Goal: Transaction & Acquisition: Purchase product/service

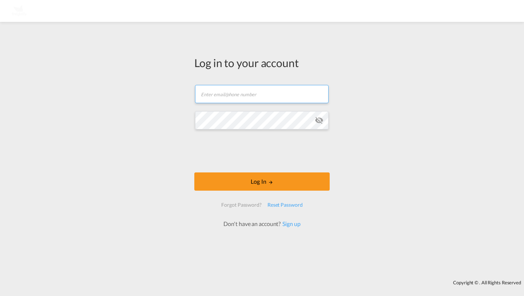
type input "[PERSON_NAME][EMAIL_ADDRESS][DOMAIN_NAME]"
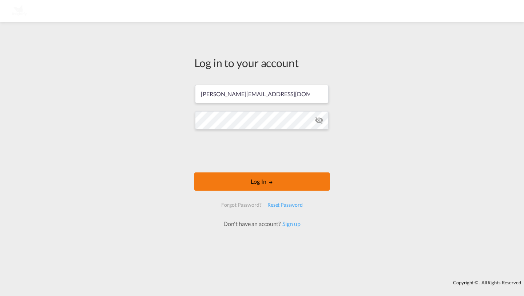
click at [212, 190] on button "Log In" at bounding box center [261, 181] width 135 height 18
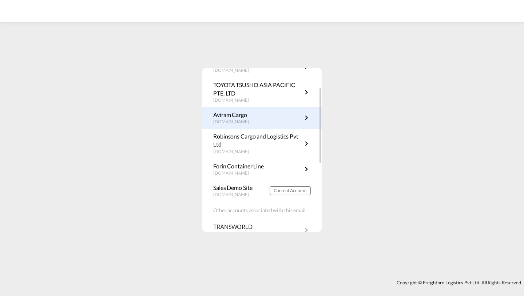
scroll to position [93, 0]
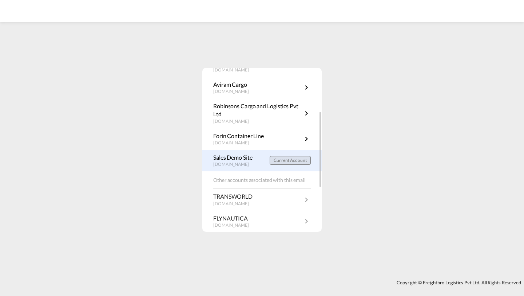
click at [283, 159] on span "Current Account" at bounding box center [290, 159] width 33 height 5
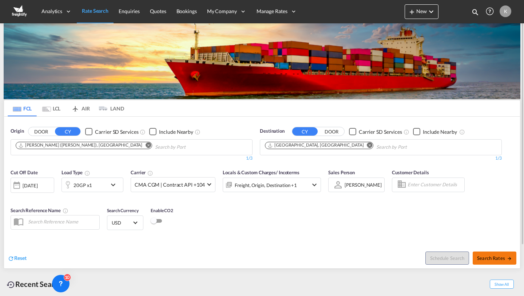
click at [483, 253] on button "Search Rates" at bounding box center [495, 257] width 44 height 13
type input "INNSA to DEHAM / [DATE]"
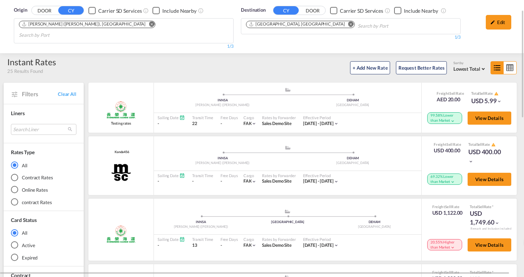
scroll to position [27, 0]
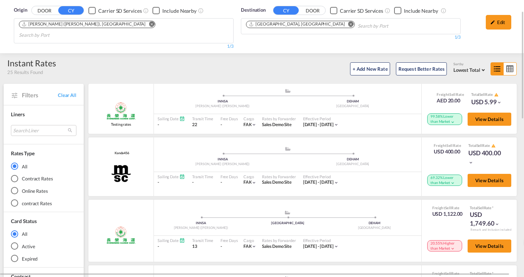
click at [19, 175] on md-radio-button "Contract Rates" at bounding box center [44, 178] width 66 height 7
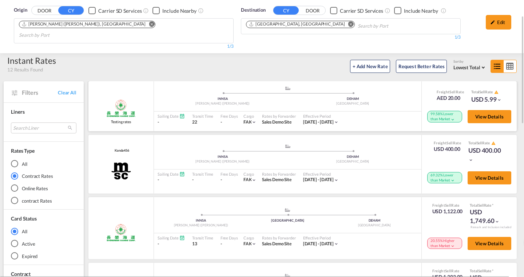
scroll to position [25, 0]
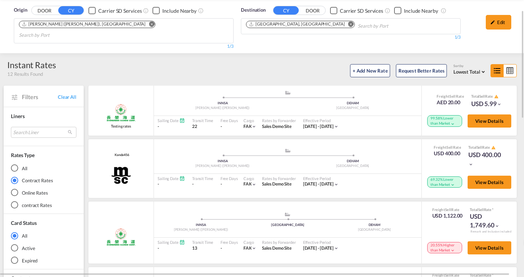
click at [16, 164] on div "All" at bounding box center [14, 167] width 7 height 7
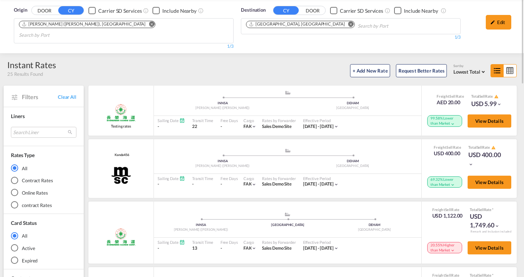
scroll to position [0, 0]
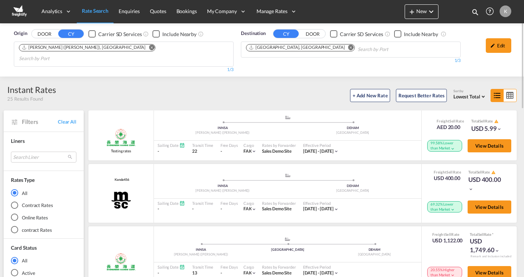
click at [467, 94] on span "Lowest Total" at bounding box center [467, 97] width 27 height 6
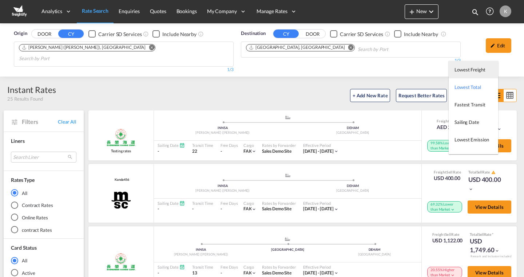
click at [468, 73] on md-option "Lowest Freight" at bounding box center [474, 69] width 50 height 17
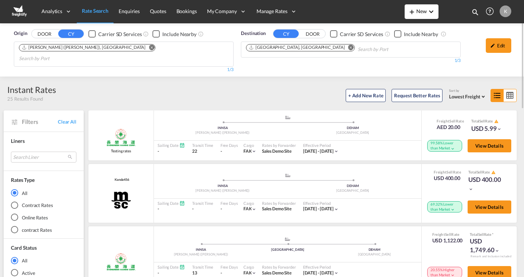
click at [411, 16] on button "New" at bounding box center [422, 11] width 34 height 15
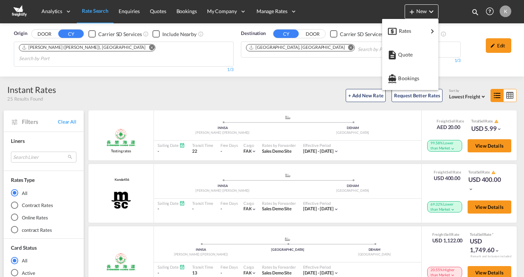
click at [213, 82] on md-backdrop at bounding box center [262, 138] width 524 height 277
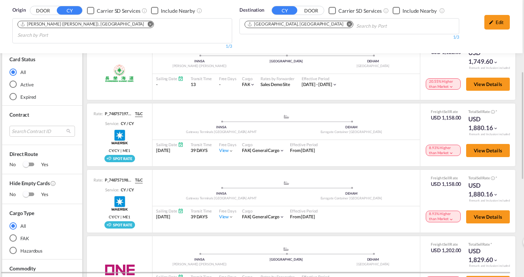
scroll to position [189, 3]
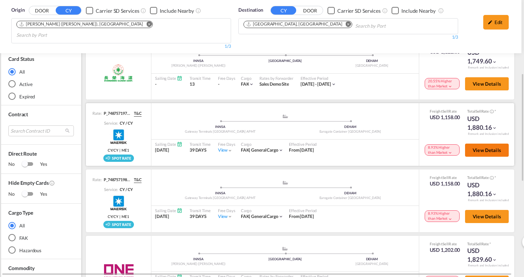
click at [469, 143] on button "View Details" at bounding box center [487, 149] width 44 height 13
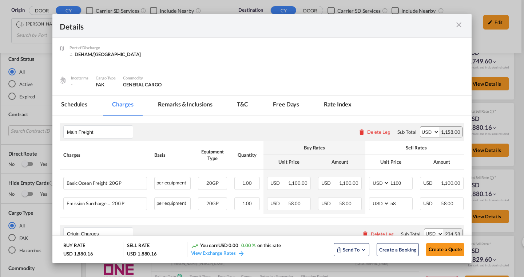
scroll to position [38, 0]
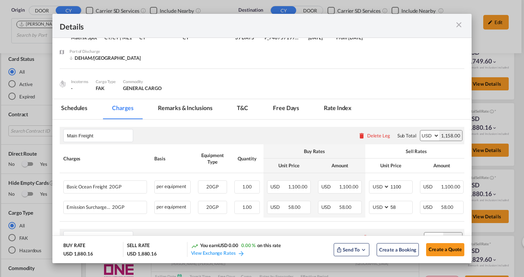
click at [461, 26] on md-icon "icon-close m-3 fg-AAA8AD cursor" at bounding box center [459, 24] width 9 height 9
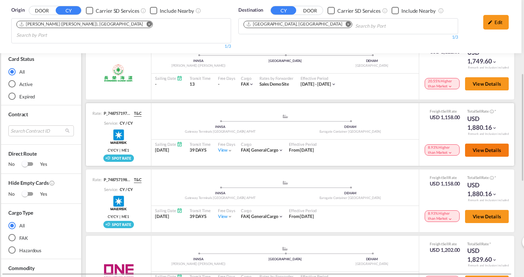
click at [482, 147] on span "View Details" at bounding box center [487, 150] width 28 height 6
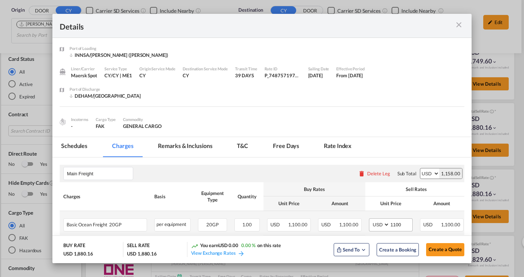
scroll to position [100, 0]
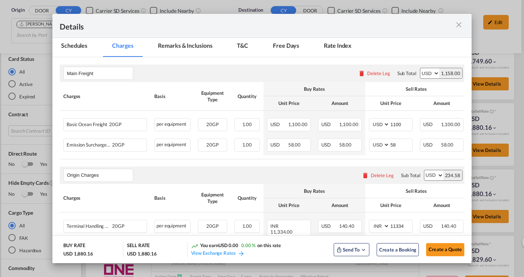
click at [457, 24] on md-icon "icon-close m-3 fg-AAA8AD cursor" at bounding box center [459, 24] width 9 height 9
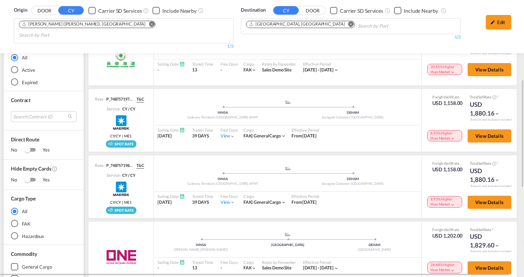
scroll to position [203, 0]
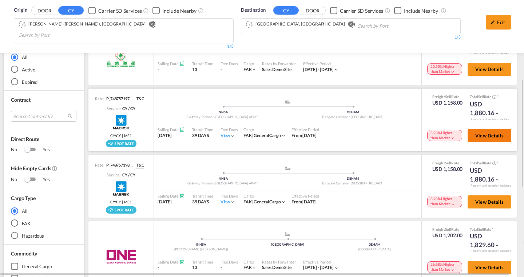
click at [485, 133] on span "View Details" at bounding box center [490, 136] width 28 height 6
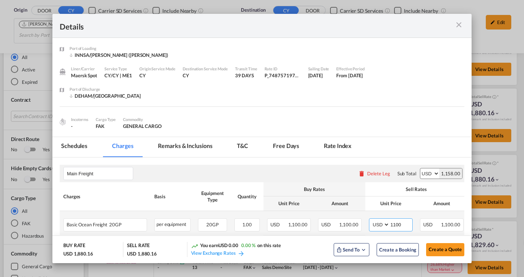
click at [404, 219] on input "1100" at bounding box center [401, 224] width 23 height 11
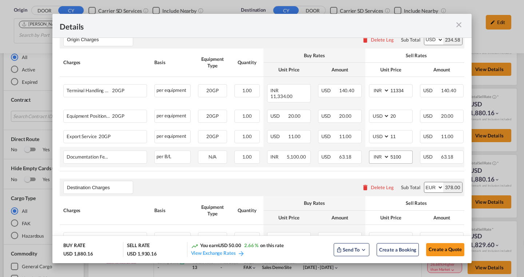
scroll to position [240, 0]
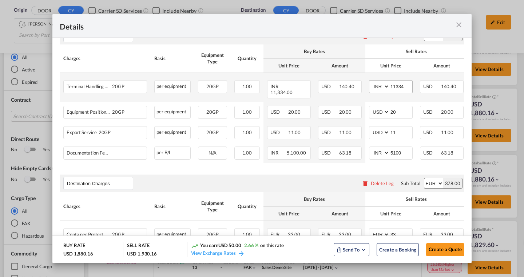
type input "1150"
click at [405, 89] on input "11334" at bounding box center [401, 85] width 23 height 11
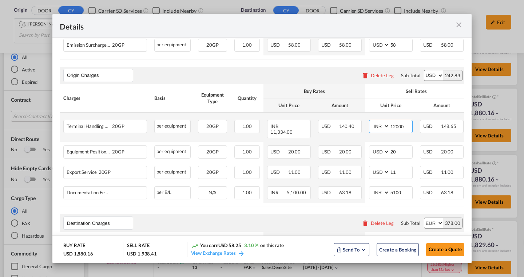
scroll to position [234, 0]
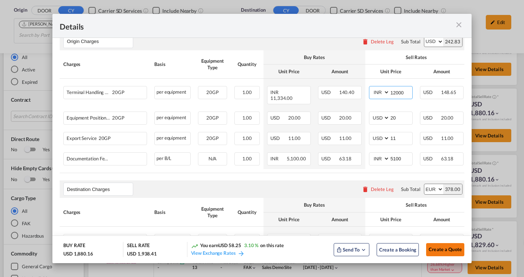
type input "12000"
click at [432, 250] on span "Create a Quote" at bounding box center [445, 249] width 33 height 6
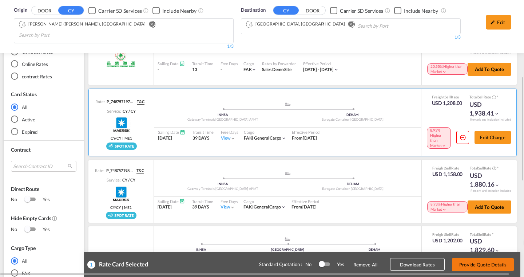
click at [458, 264] on button "Provide Quote Details" at bounding box center [483, 264] width 62 height 13
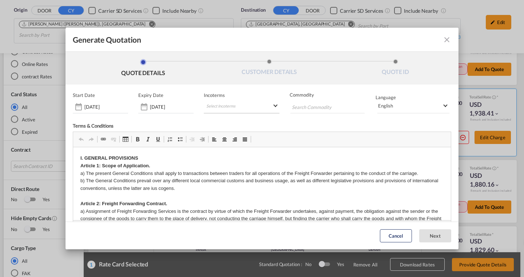
scroll to position [0, 0]
click at [446, 40] on md-icon "icon-close fg-AAA8AD cursor m-0" at bounding box center [447, 39] width 9 height 9
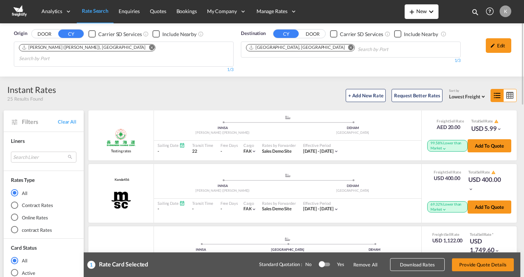
click at [424, 14] on button "New" at bounding box center [422, 11] width 34 height 15
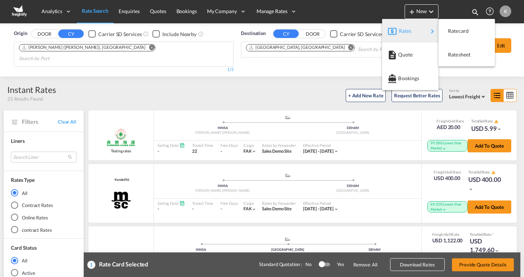
click at [408, 34] on span "Rates" at bounding box center [403, 31] width 9 height 15
click at [450, 5] on md-backdrop at bounding box center [262, 138] width 524 height 277
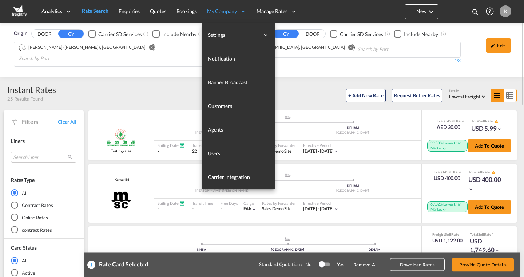
click at [224, 14] on span "My Company" at bounding box center [222, 11] width 30 height 7
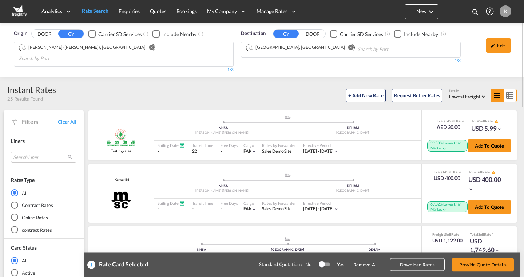
click at [31, 214] on md-radio-button "Online Rates" at bounding box center [44, 217] width 66 height 7
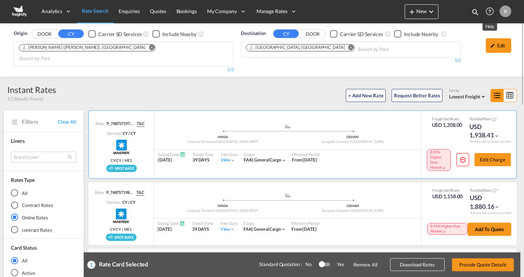
click at [490, 10] on md-icon "Help" at bounding box center [490, 11] width 12 height 12
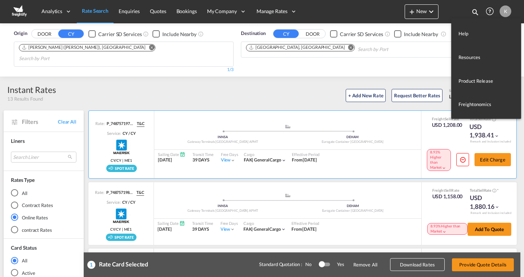
click at [348, 7] on md-backdrop at bounding box center [262, 138] width 524 height 277
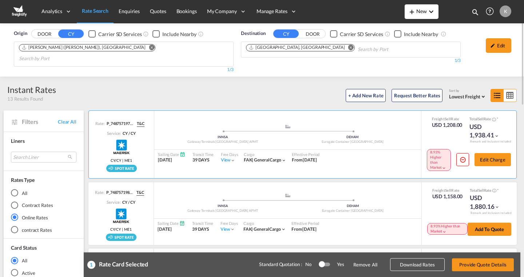
click at [420, 17] on button "New" at bounding box center [422, 11] width 34 height 15
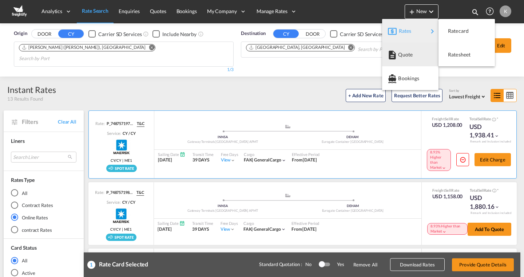
click at [288, 77] on md-backdrop at bounding box center [262, 138] width 524 height 277
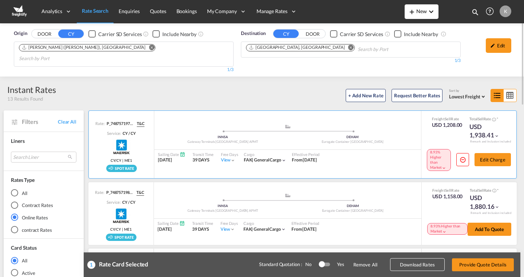
click at [429, 9] on md-icon "icon-chevron-down" at bounding box center [431, 11] width 9 height 9
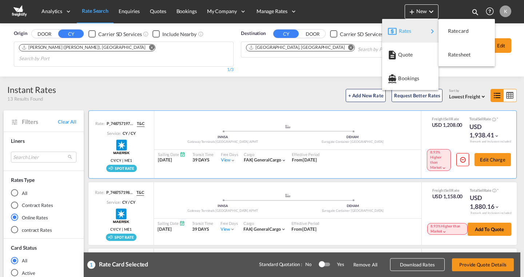
click at [457, 11] on md-backdrop at bounding box center [262, 138] width 524 height 277
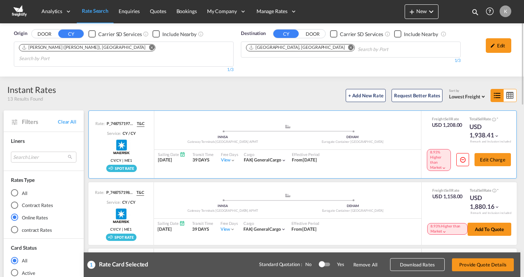
click at [489, 11] on md-icon "Help" at bounding box center [490, 11] width 12 height 12
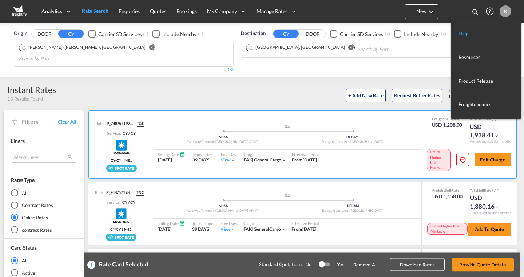
click at [469, 29] on link "Help" at bounding box center [481, 33] width 44 height 18
